Goal: Information Seeking & Learning: Learn about a topic

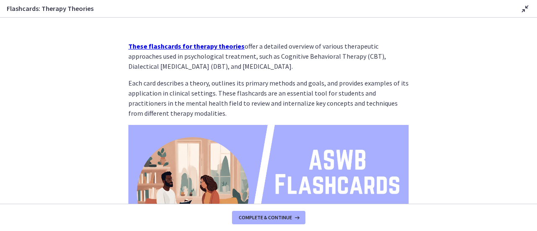
scroll to position [136, 0]
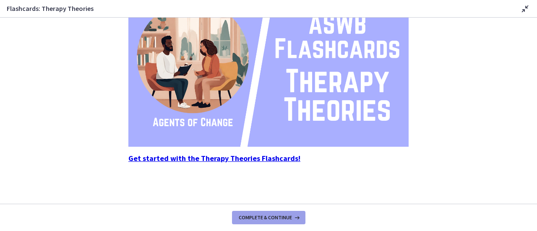
click at [259, 216] on span "Complete & continue" at bounding box center [265, 217] width 53 height 7
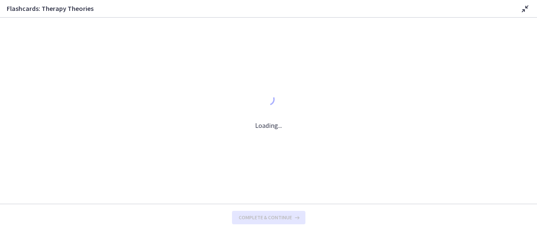
scroll to position [0, 0]
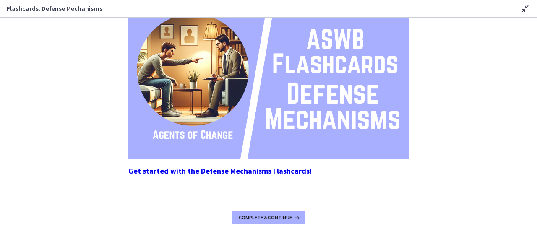
scroll to position [136, 0]
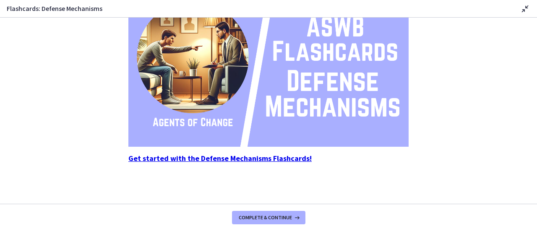
click at [191, 154] on strong "Get started with the Defense Mechanisms Flashcards!" at bounding box center [219, 159] width 183 height 10
click at [257, 217] on span "Complete & continue" at bounding box center [265, 217] width 53 height 7
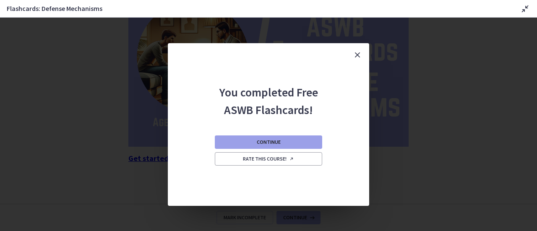
click at [270, 145] on span "Continue" at bounding box center [269, 142] width 24 height 7
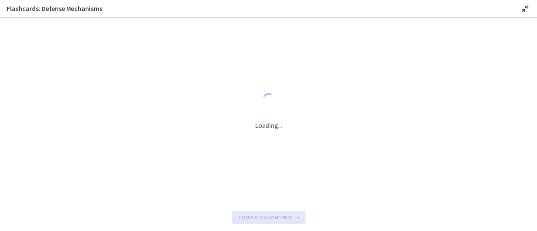
scroll to position [0, 0]
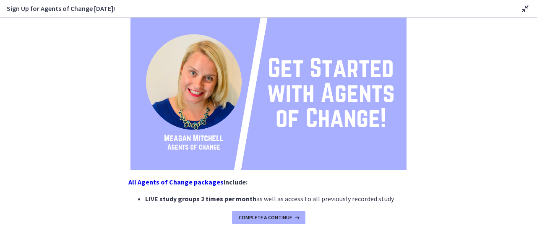
scroll to position [87, 0]
